Goal: Task Accomplishment & Management: Use online tool/utility

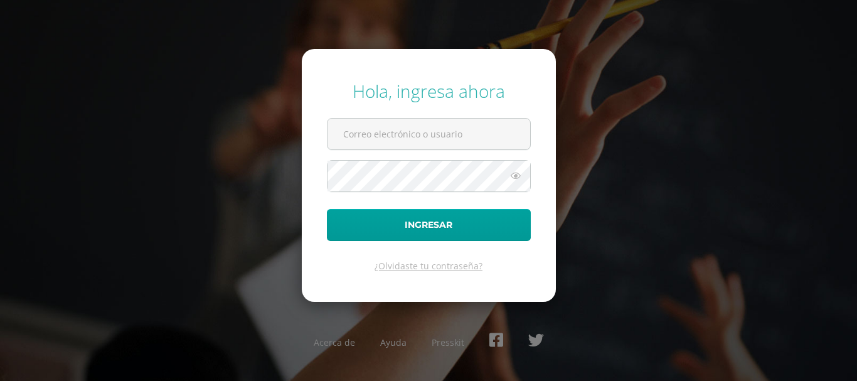
type input "[EMAIL_ADDRESS][DOMAIN_NAME]"
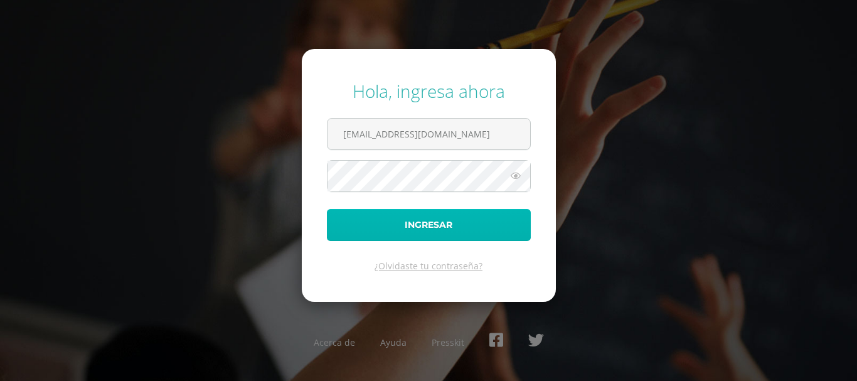
click at [375, 212] on button "Ingresar" at bounding box center [429, 225] width 204 height 32
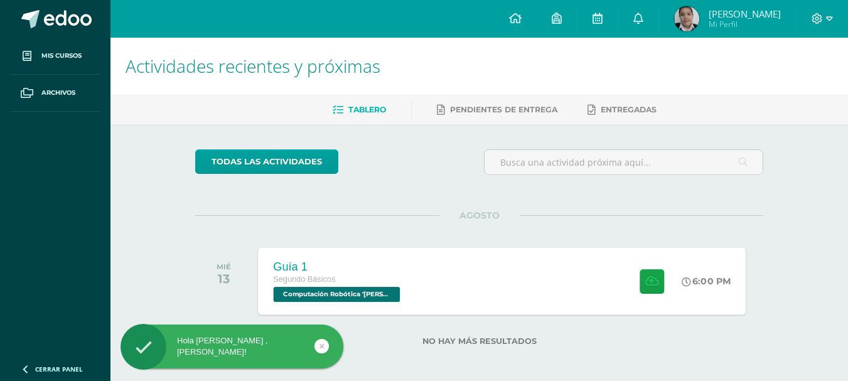
click at [311, 279] on span "Segundo Básicos" at bounding box center [305, 279] width 62 height 9
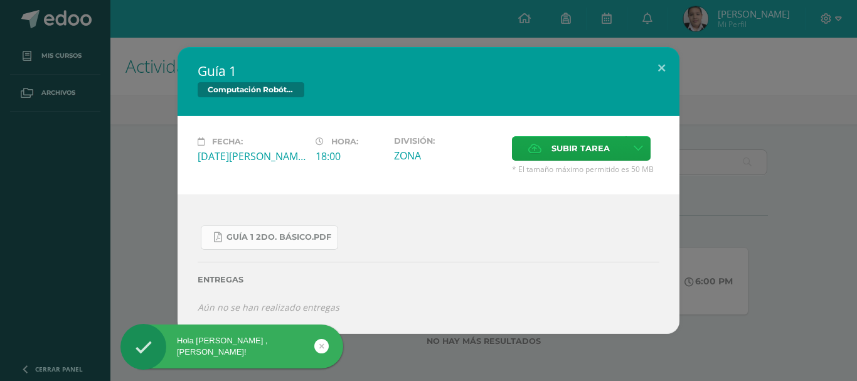
click at [282, 245] on link "Guía 1 2do. Básico.pdf" at bounding box center [269, 237] width 137 height 24
